Goal: Task Accomplishment & Management: Manage account settings

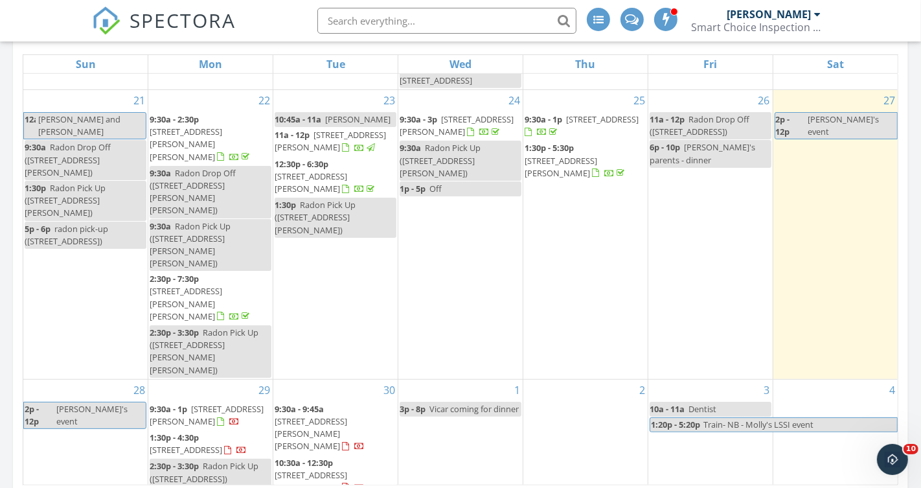
scroll to position [610, 0]
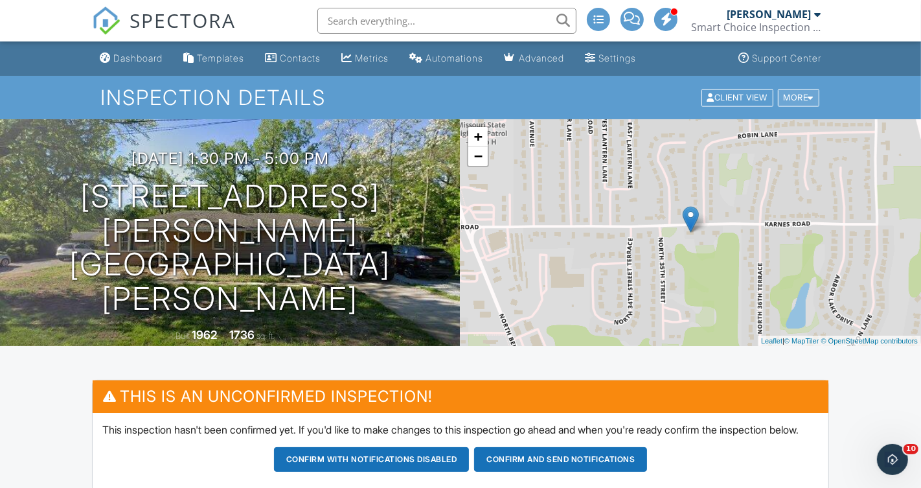
click at [801, 98] on div "More" at bounding box center [799, 97] width 42 height 17
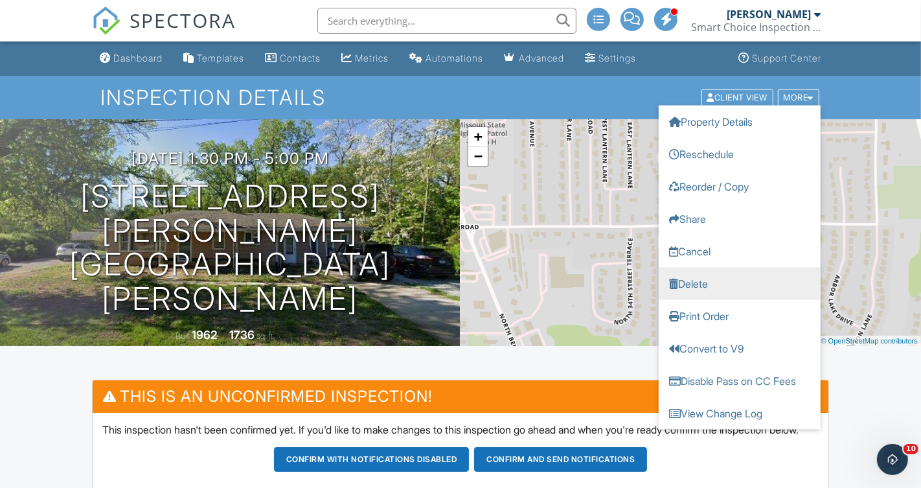
click at [720, 280] on link "Delete" at bounding box center [740, 283] width 162 height 32
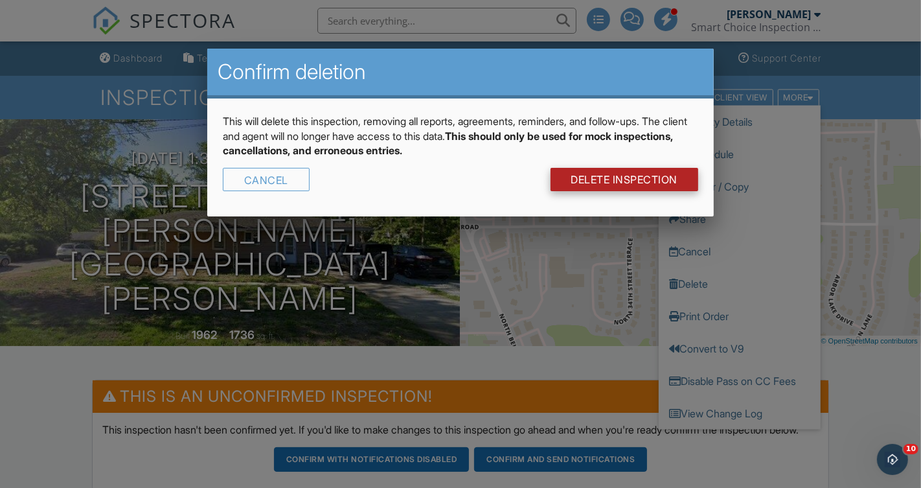
click at [643, 176] on link "DELETE Inspection" at bounding box center [625, 179] width 148 height 23
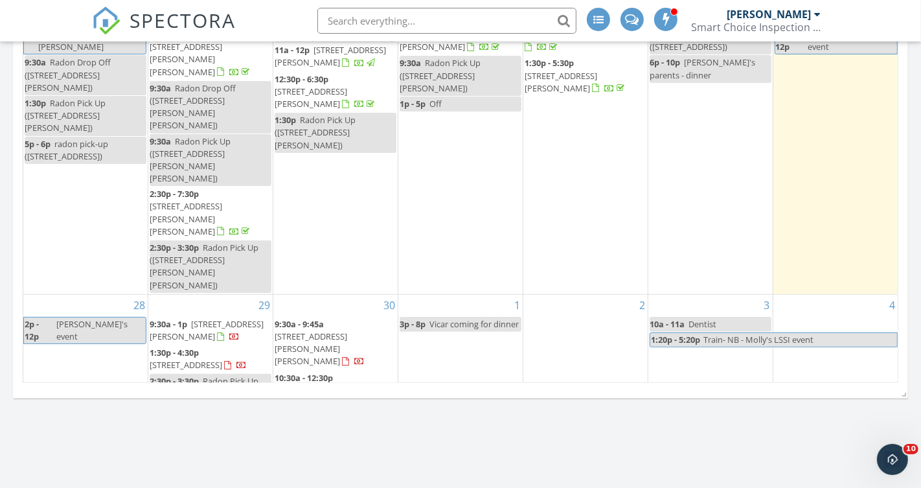
scroll to position [715, 0]
